Goal: Information Seeking & Learning: Learn about a topic

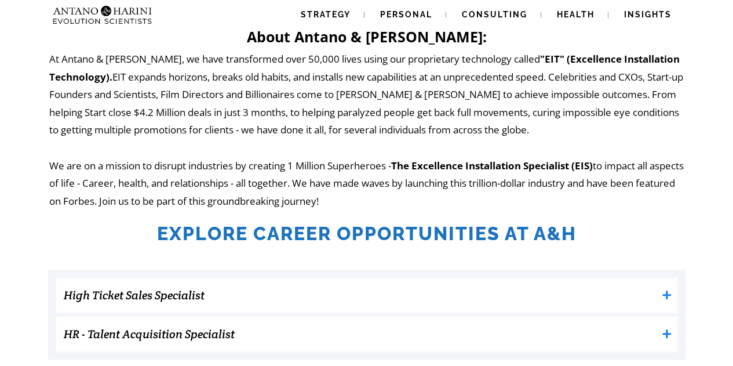
scroll to position [206, 0]
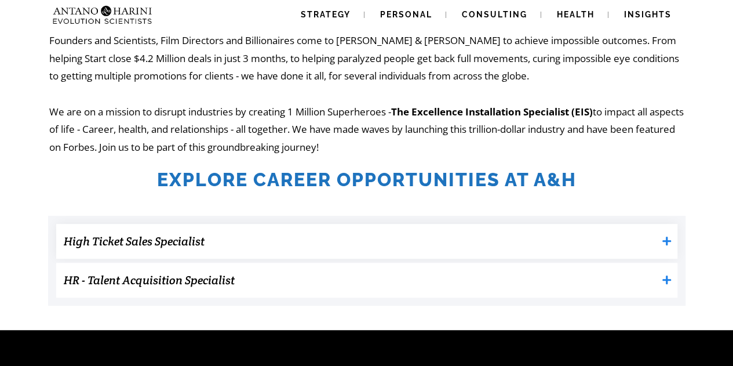
click at [290, 233] on h3 "High Ticket Sales Specialist" at bounding box center [360, 240] width 593 height 23
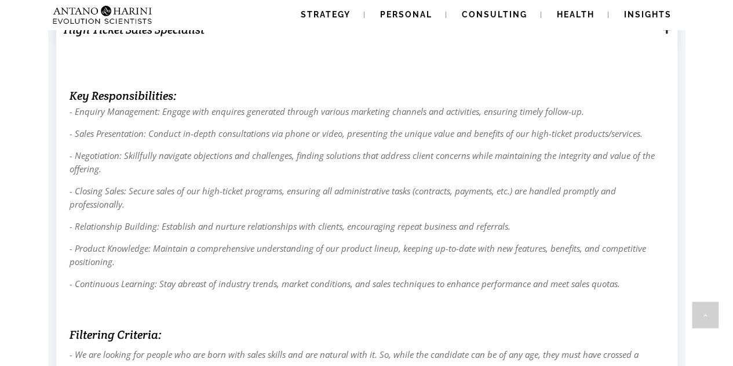
scroll to position [469, 0]
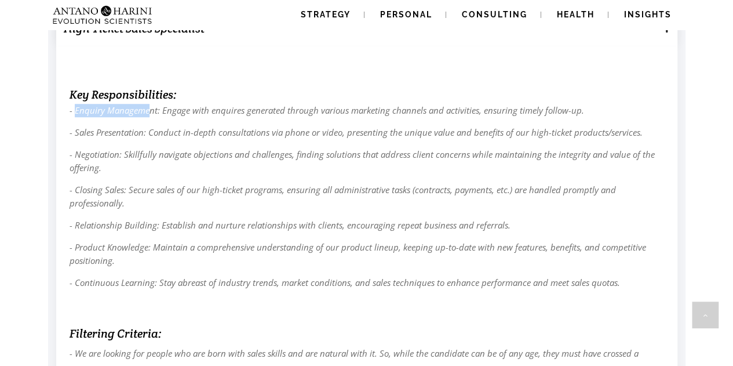
drag, startPoint x: 75, startPoint y: 112, endPoint x: 148, endPoint y: 113, distance: 73.0
click at [148, 113] on span "- Enquiry Management: Engage with enquires generated through various marketing …" at bounding box center [327, 110] width 514 height 12
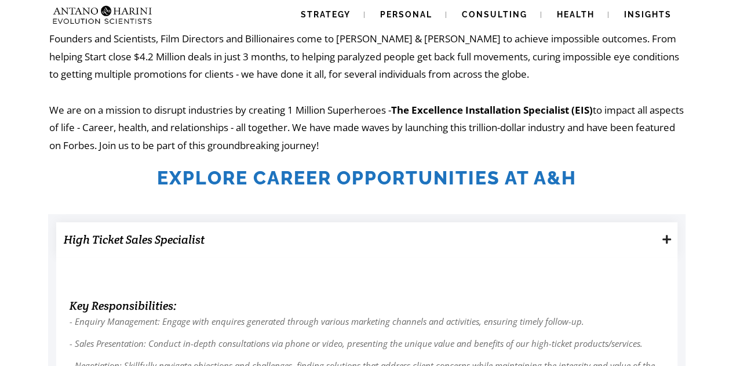
scroll to position [255, 0]
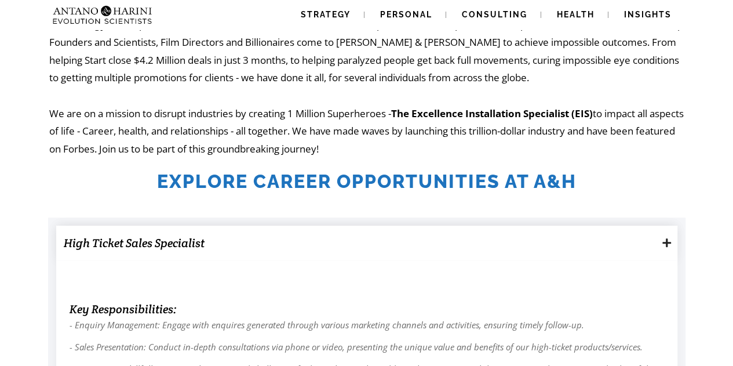
click at [666, 241] on icon at bounding box center [666, 242] width 9 height 9
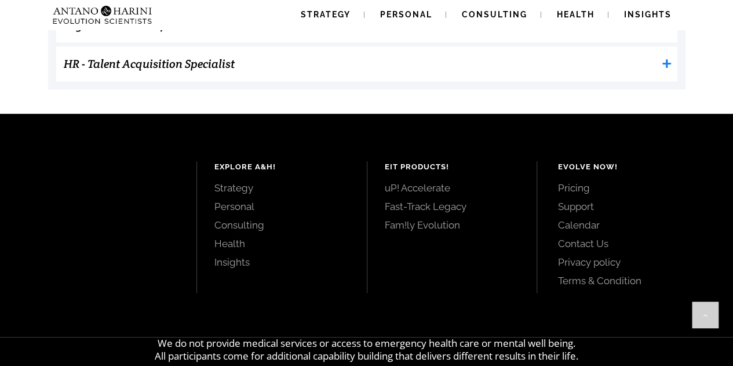
scroll to position [521, 0]
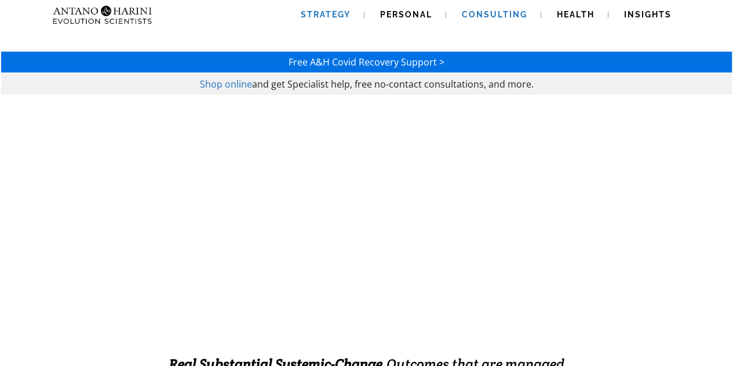
click at [316, 12] on span "Strategy" at bounding box center [326, 14] width 50 height 9
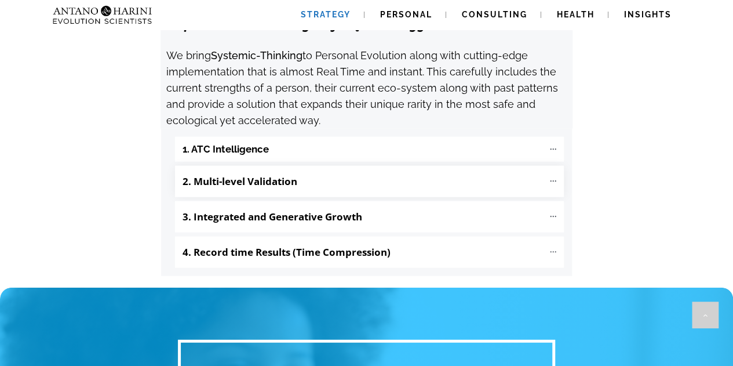
scroll to position [1280, 0]
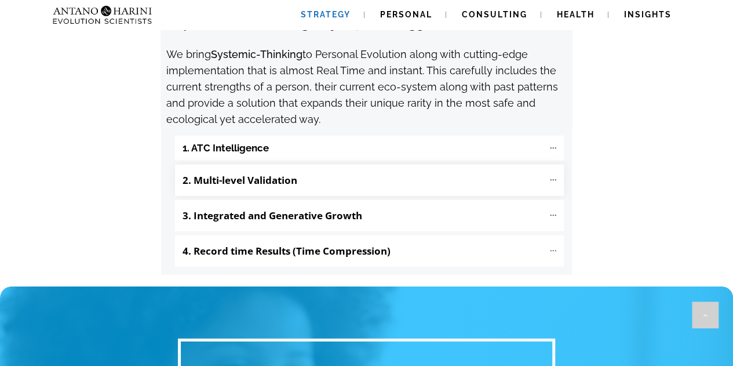
click at [473, 170] on p "2. Multi-level Validation" at bounding box center [362, 180] width 361 height 20
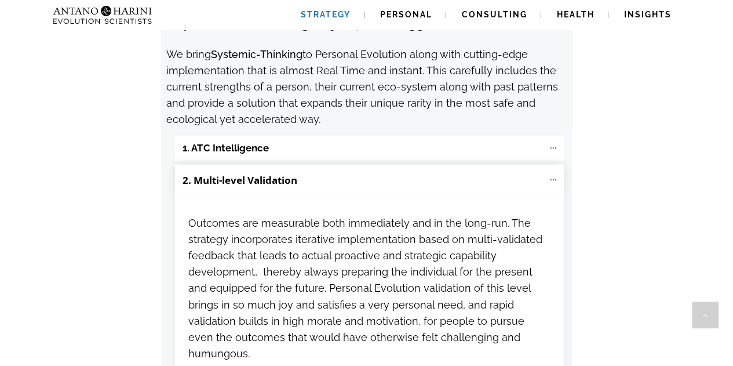
click at [473, 170] on p "2. Multi-level Validation" at bounding box center [362, 180] width 361 height 20
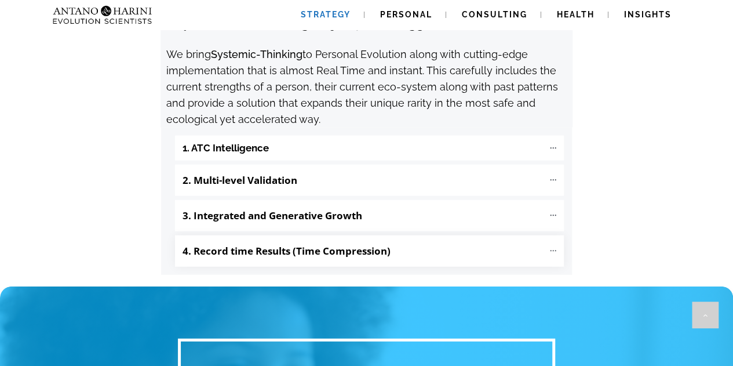
click at [456, 241] on p "4. Record time Results (Time Compression)" at bounding box center [362, 251] width 361 height 20
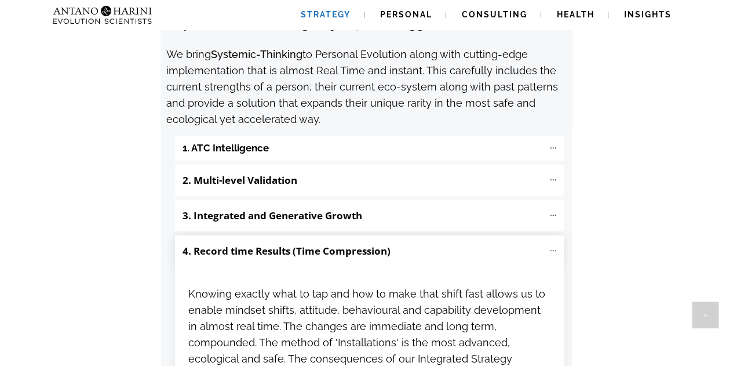
click at [456, 241] on p "4. Record time Results (Time Compression)" at bounding box center [362, 251] width 361 height 20
